Goal: Use online tool/utility: Utilize a website feature to perform a specific function

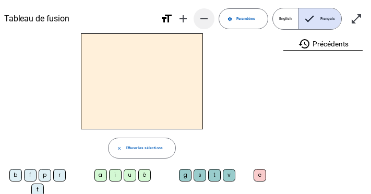
click at [205, 20] on mat-icon "remove" at bounding box center [204, 19] width 13 height 13
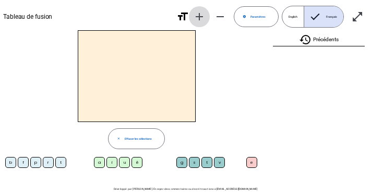
click at [198, 16] on mat-icon "add" at bounding box center [199, 16] width 13 height 13
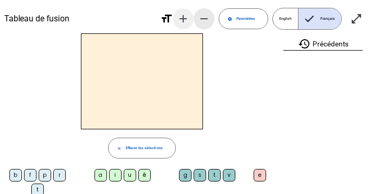
click at [198, 16] on span "Diminuer la taille de la police" at bounding box center [203, 18] width 25 height 25
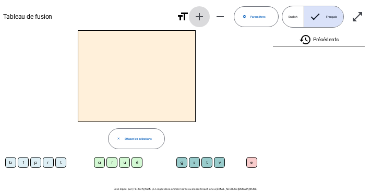
click at [203, 13] on mat-icon "add" at bounding box center [199, 16] width 13 height 13
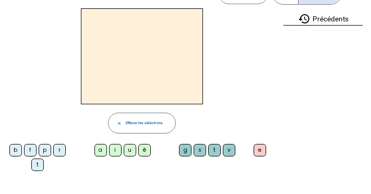
scroll to position [22, 0]
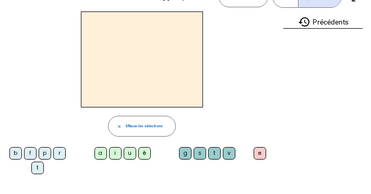
click at [29, 151] on div "f" at bounding box center [30, 153] width 13 height 13
click at [144, 153] on div "ê" at bounding box center [144, 153] width 13 height 13
click at [212, 153] on div "t" at bounding box center [214, 153] width 13 height 13
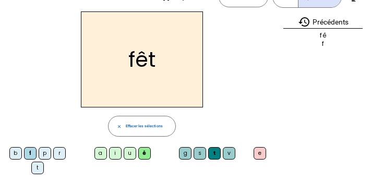
click at [255, 150] on div "e" at bounding box center [259, 153] width 13 height 13
click at [36, 170] on div "t" at bounding box center [37, 168] width 13 height 13
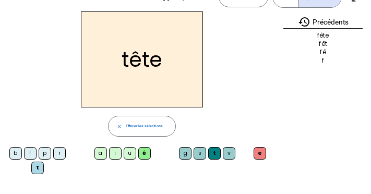
click at [15, 153] on div "b" at bounding box center [15, 153] width 13 height 13
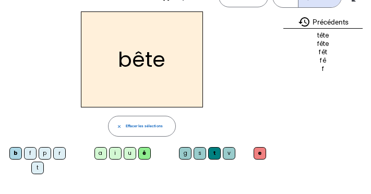
click at [130, 156] on div "u" at bounding box center [130, 153] width 13 height 13
click at [199, 154] on div "s" at bounding box center [199, 153] width 13 height 13
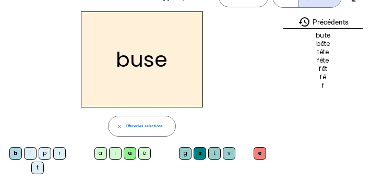
click at [116, 154] on div "i" at bounding box center [115, 153] width 13 height 13
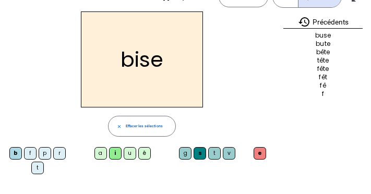
click at [100, 150] on div "a" at bounding box center [100, 153] width 13 height 13
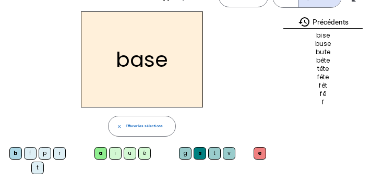
click at [57, 150] on div "r" at bounding box center [59, 153] width 13 height 13
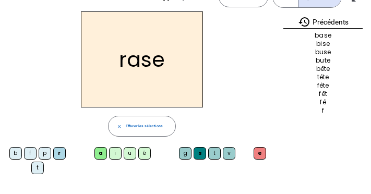
click at [184, 153] on div "g" at bounding box center [185, 153] width 13 height 13
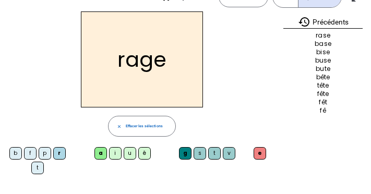
click at [46, 153] on div "p" at bounding box center [45, 153] width 13 height 13
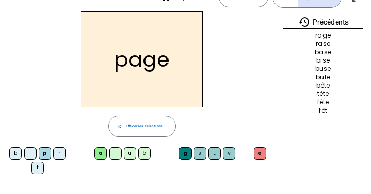
click at [226, 152] on div "v" at bounding box center [229, 153] width 13 height 13
